Goal: Information Seeking & Learning: Learn about a topic

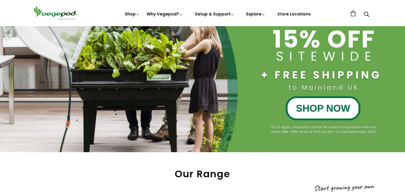
scroll to position [160, 0]
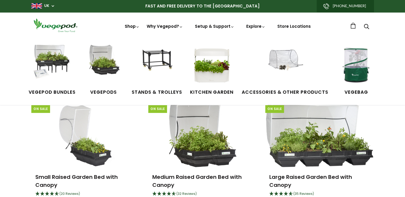
click at [134, 27] on link "Shop" at bounding box center [132, 34] width 15 height 21
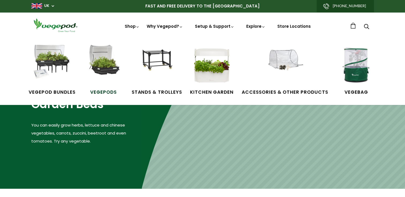
click at [110, 74] on img at bounding box center [103, 65] width 40 height 40
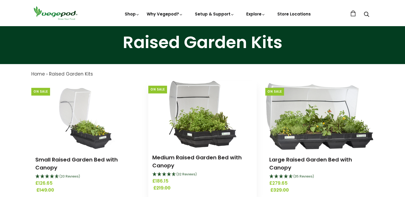
scroll to position [27, 0]
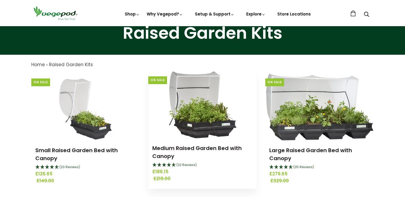
click at [201, 120] on img at bounding box center [202, 105] width 68 height 67
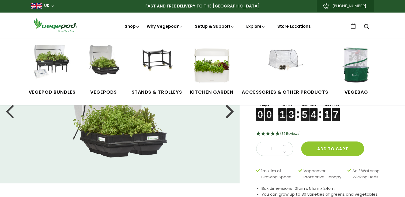
click at [133, 26] on link "Shop" at bounding box center [132, 34] width 15 height 21
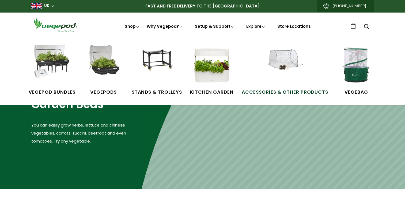
click at [278, 68] on img at bounding box center [285, 65] width 40 height 40
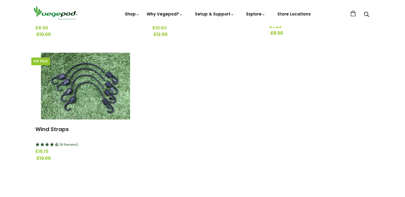
scroll to position [722, 0]
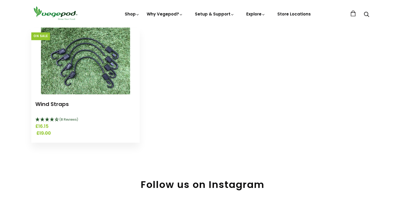
click at [43, 73] on img at bounding box center [85, 61] width 89 height 67
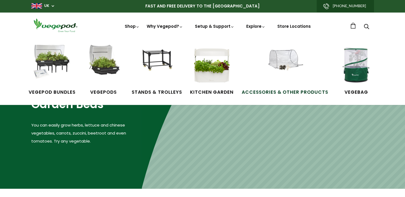
click at [288, 65] on img at bounding box center [285, 65] width 40 height 40
